Goal: Information Seeking & Learning: Learn about a topic

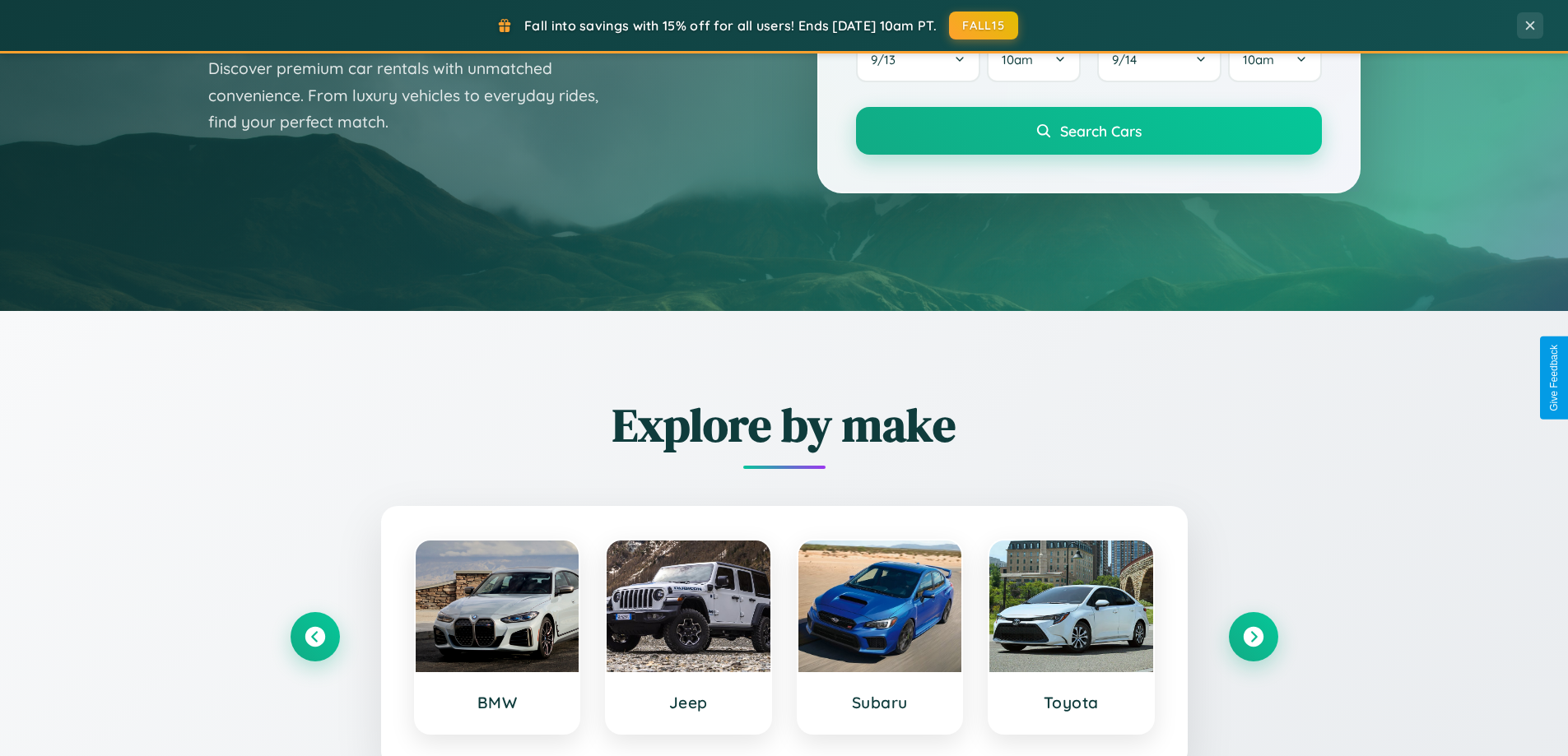
scroll to position [709, 0]
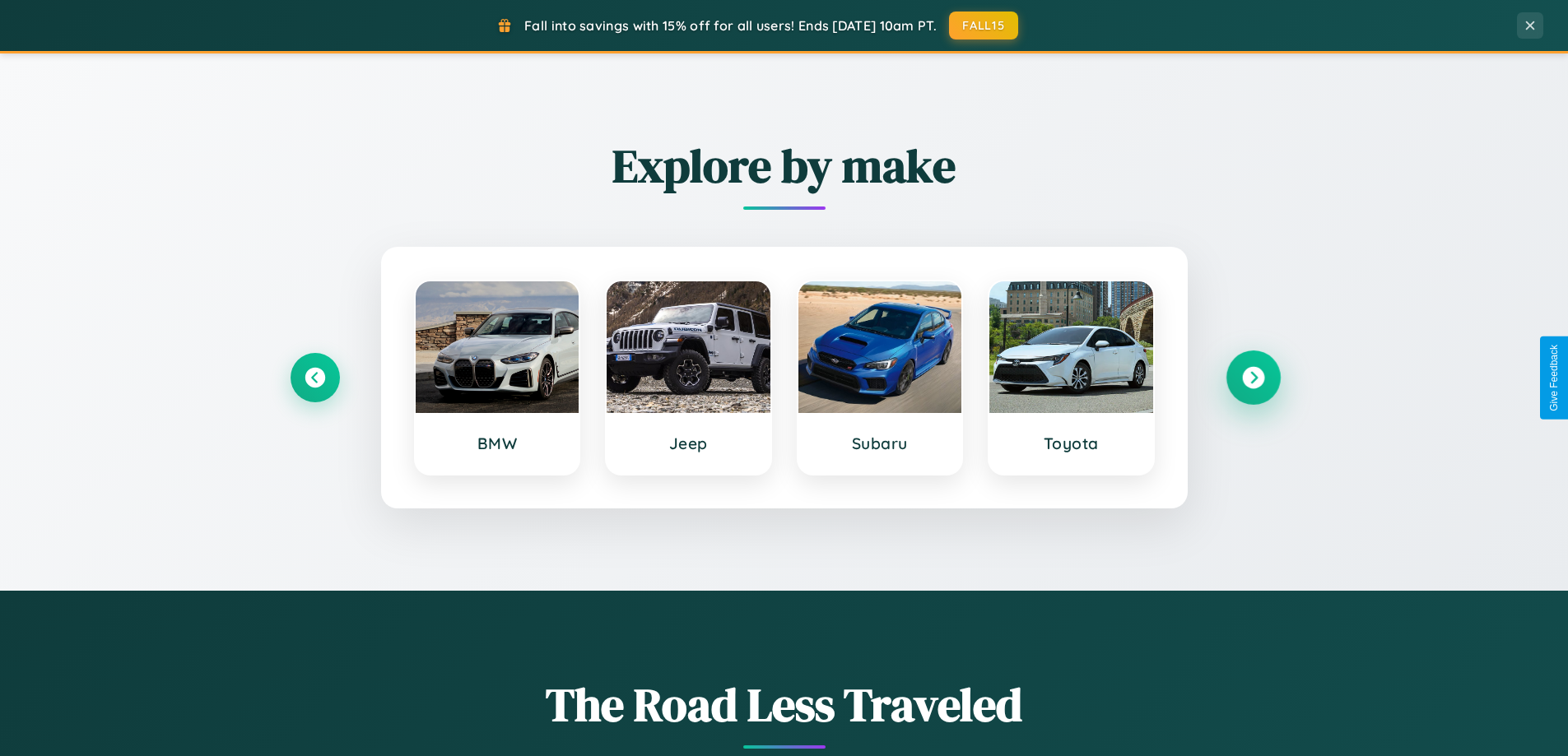
click at [1253, 378] on icon at bounding box center [1253, 378] width 22 height 22
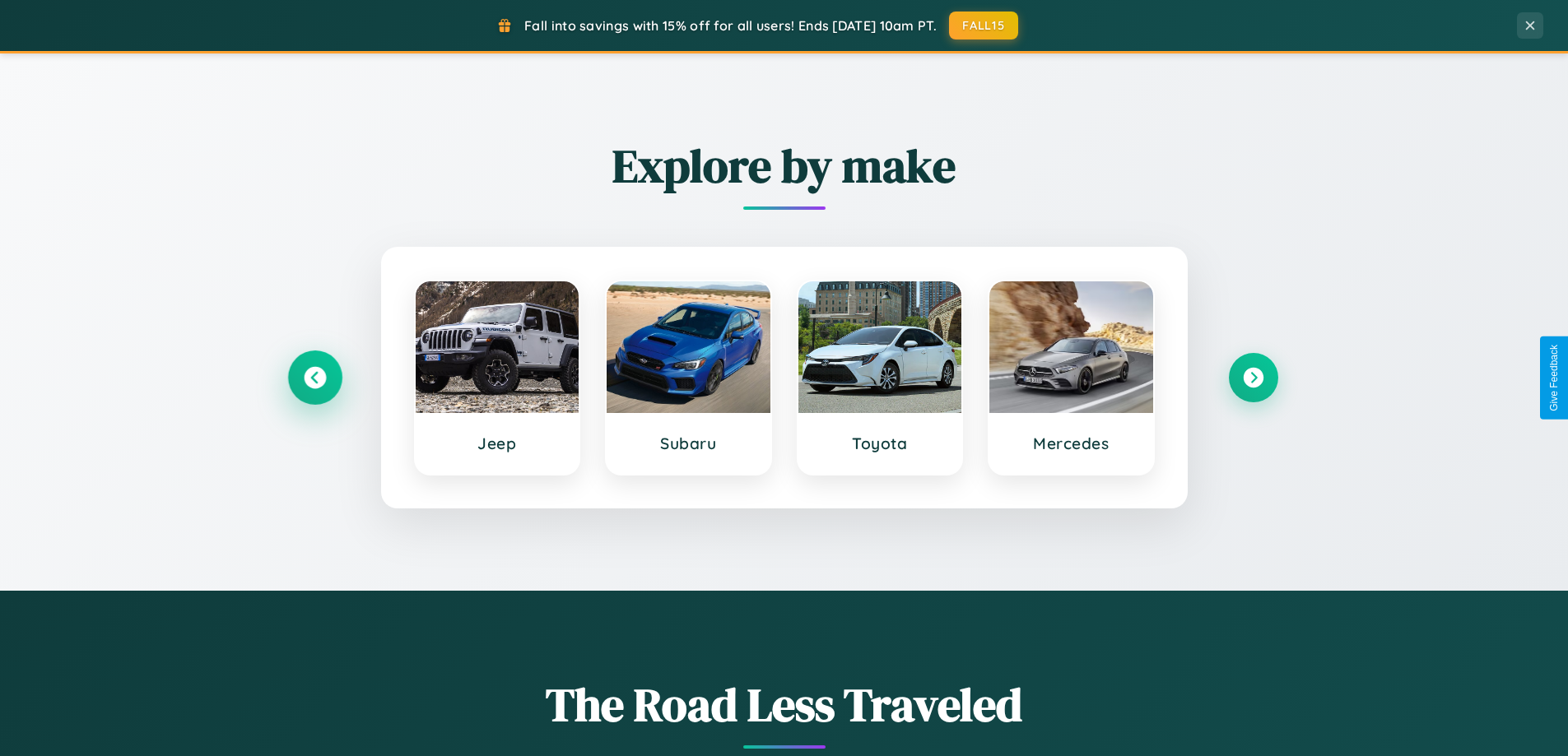
click at [314, 378] on icon at bounding box center [315, 378] width 22 height 22
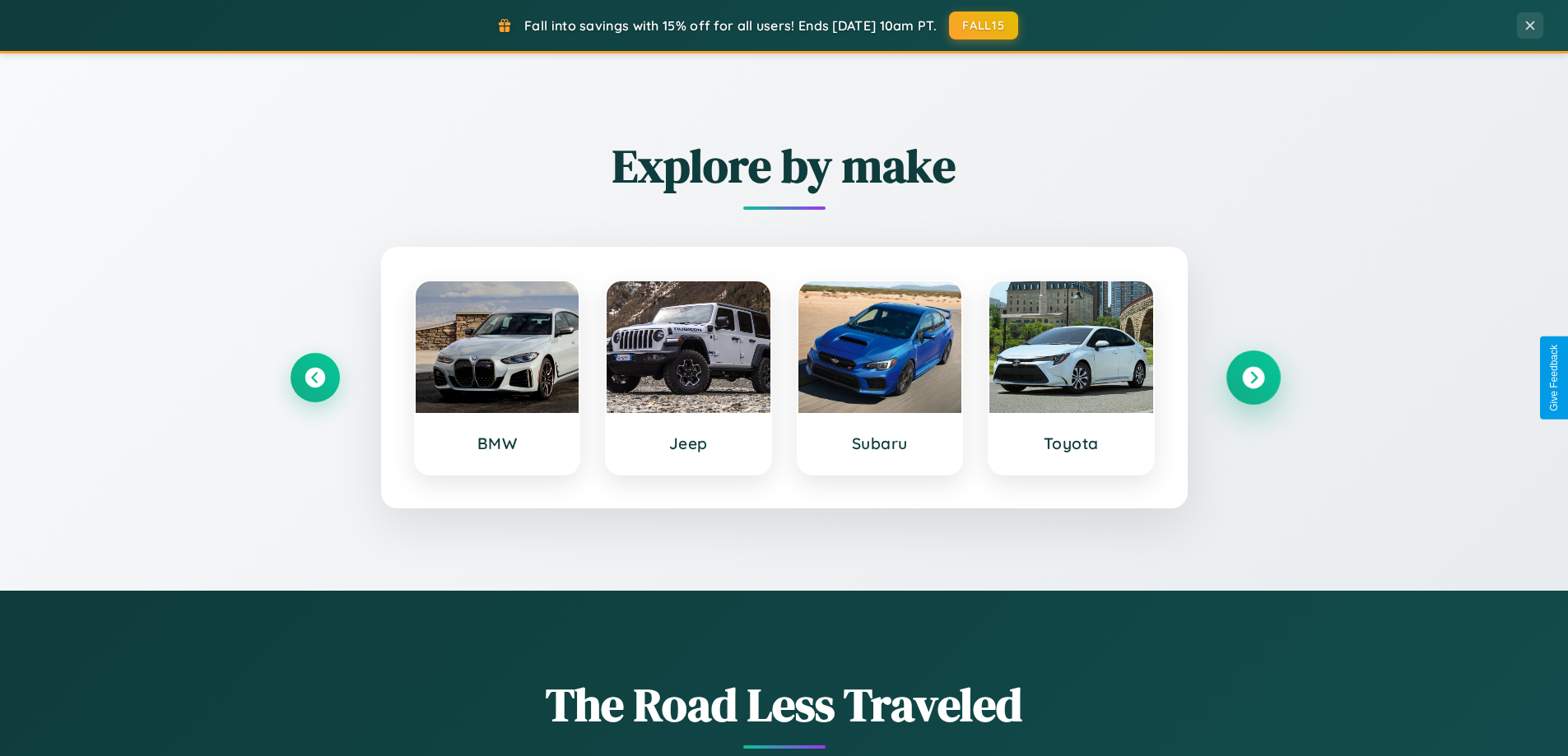
click at [1253, 378] on icon at bounding box center [1253, 378] width 22 height 22
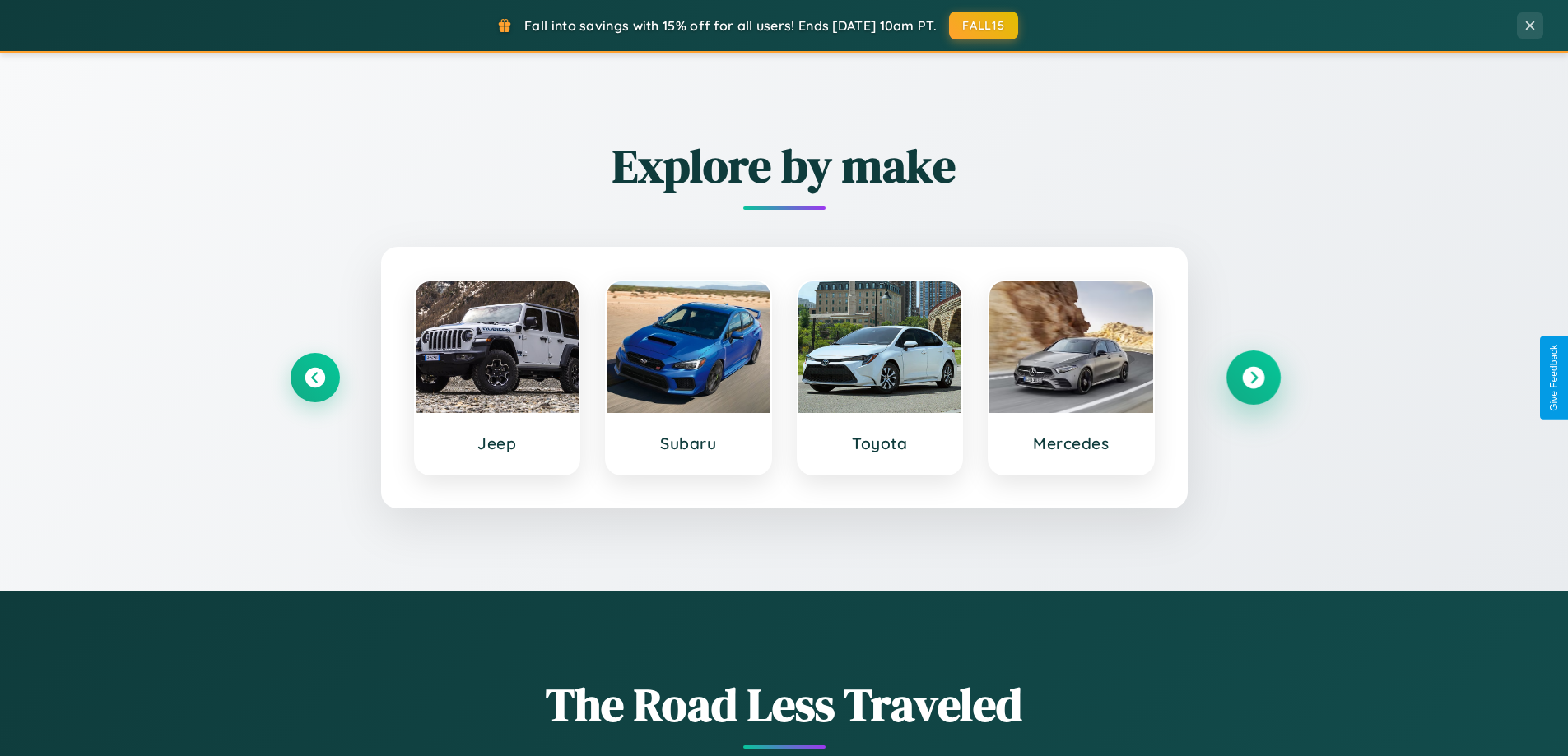
scroll to position [1132, 0]
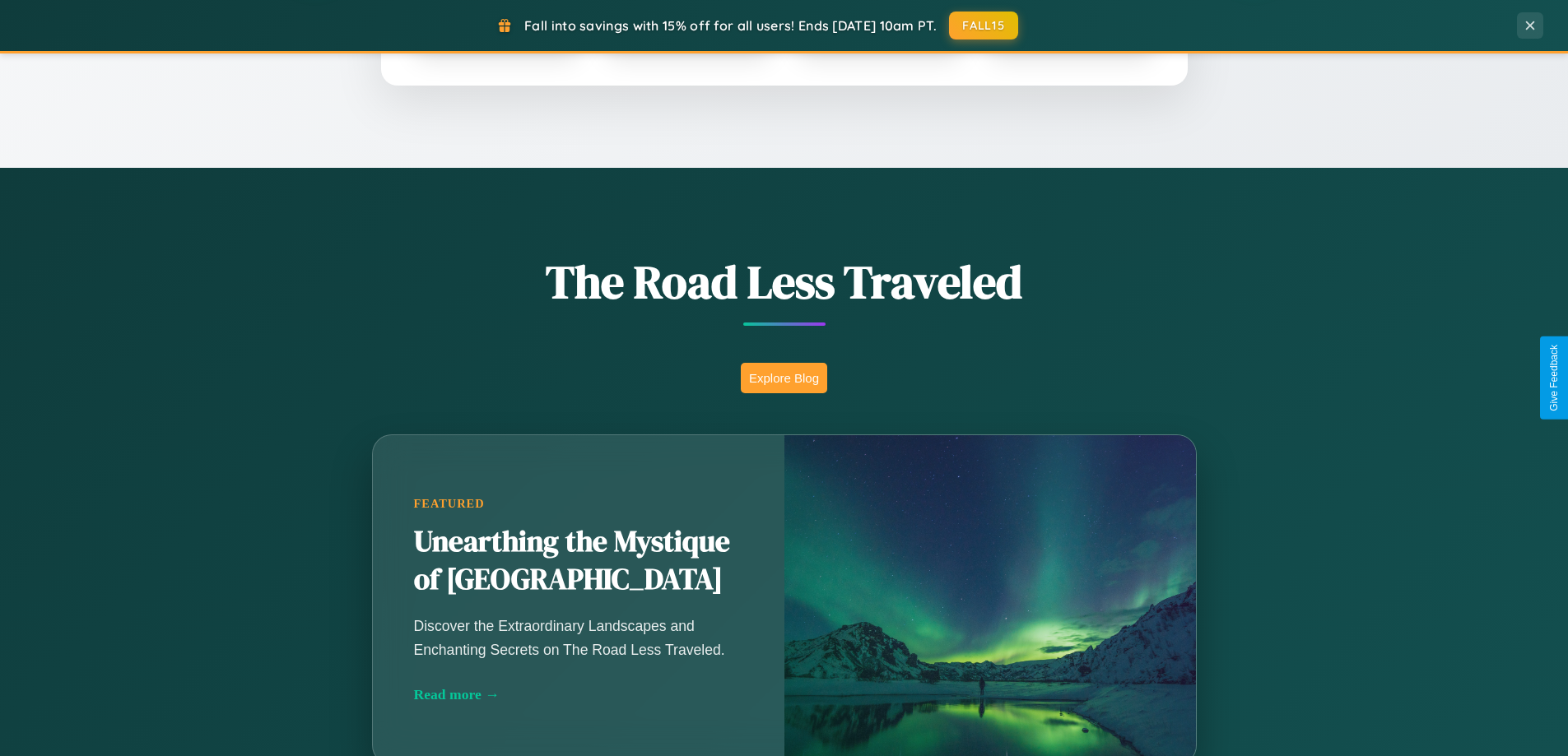
click at [783, 378] on button "Explore Blog" at bounding box center [784, 378] width 86 height 30
